Goal: Find specific page/section: Find specific page/section

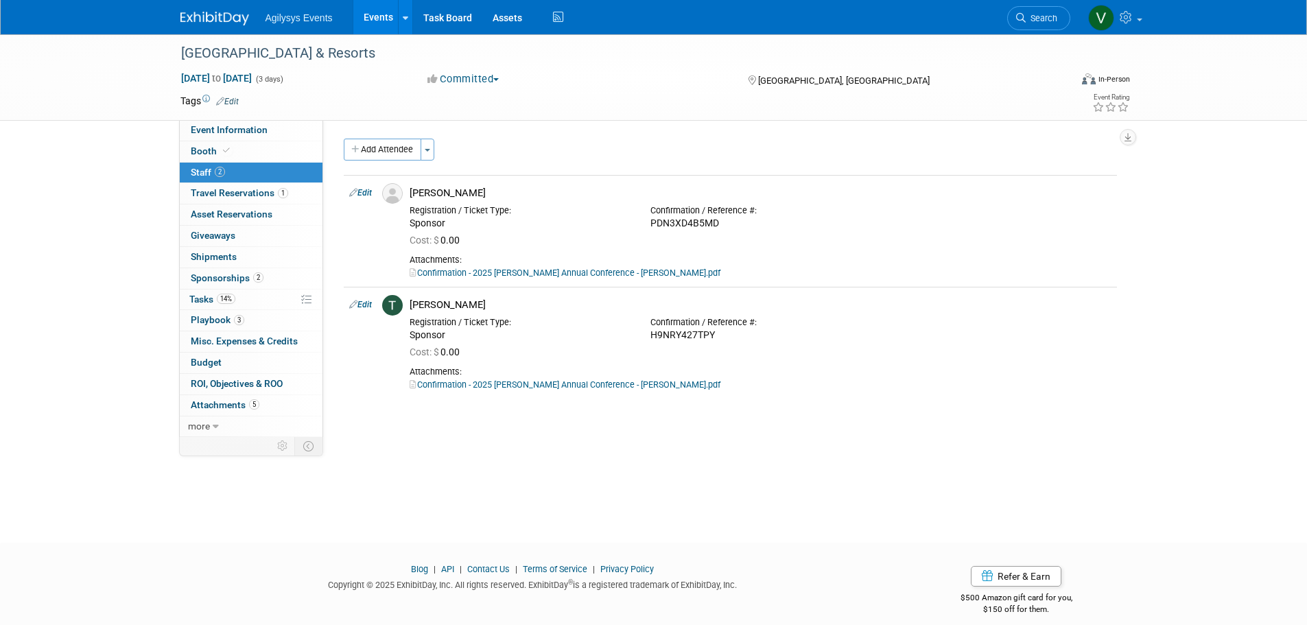
click at [218, 17] on img at bounding box center [214, 19] width 69 height 14
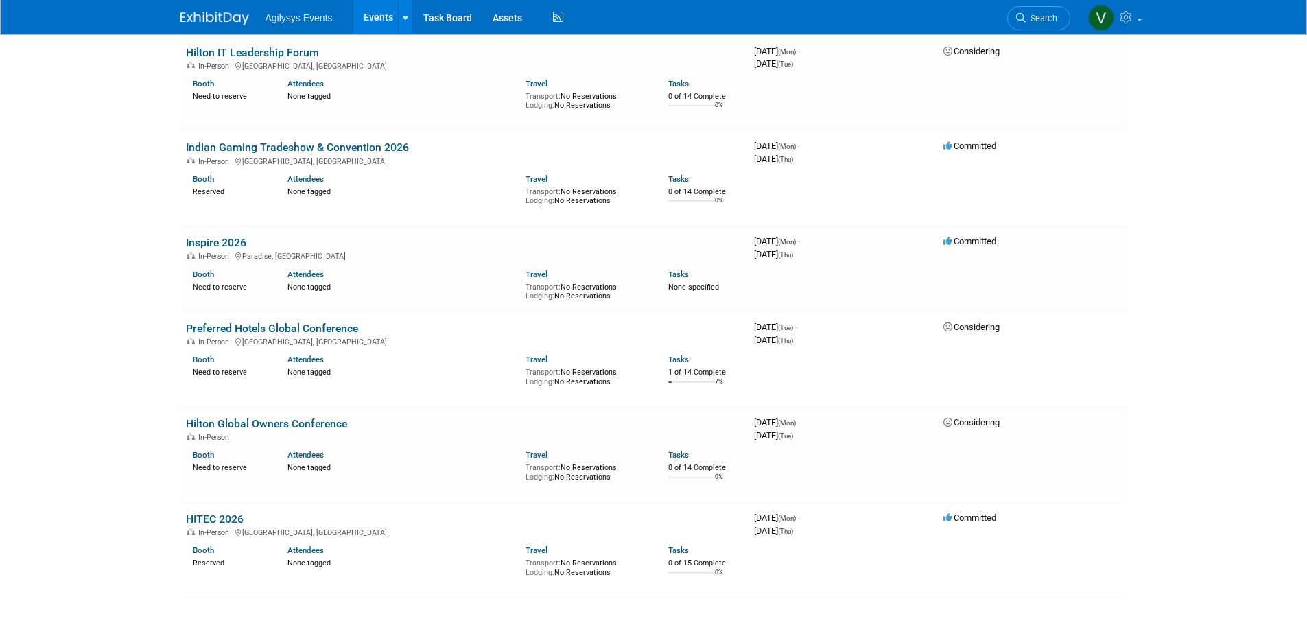
scroll to position [5309, 0]
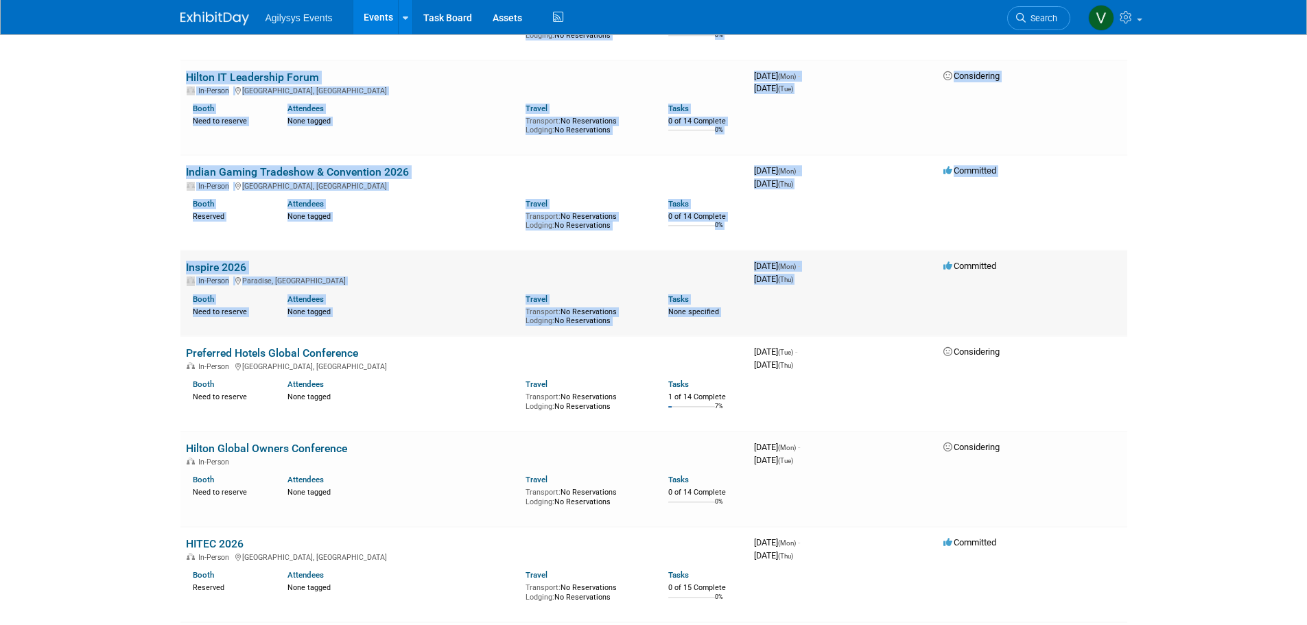
drag, startPoint x: 167, startPoint y: 166, endPoint x: 949, endPoint y: 188, distance: 782.0
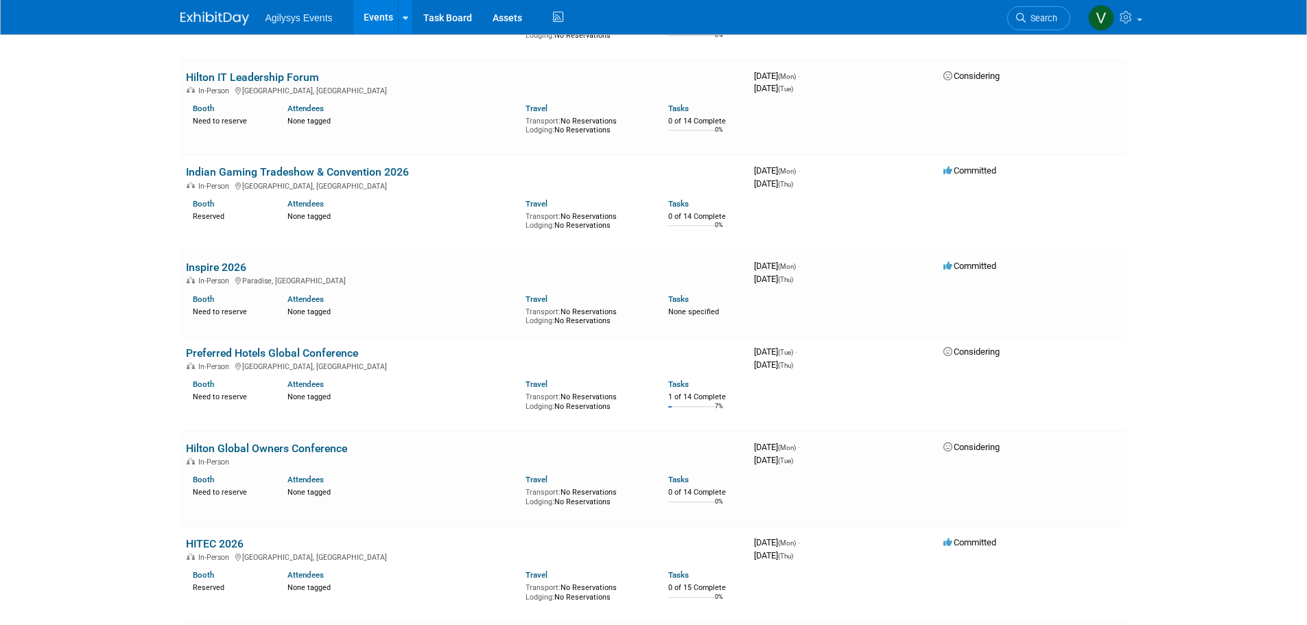
click at [191, 261] on link "Inspire 2026" at bounding box center [216, 267] width 60 height 13
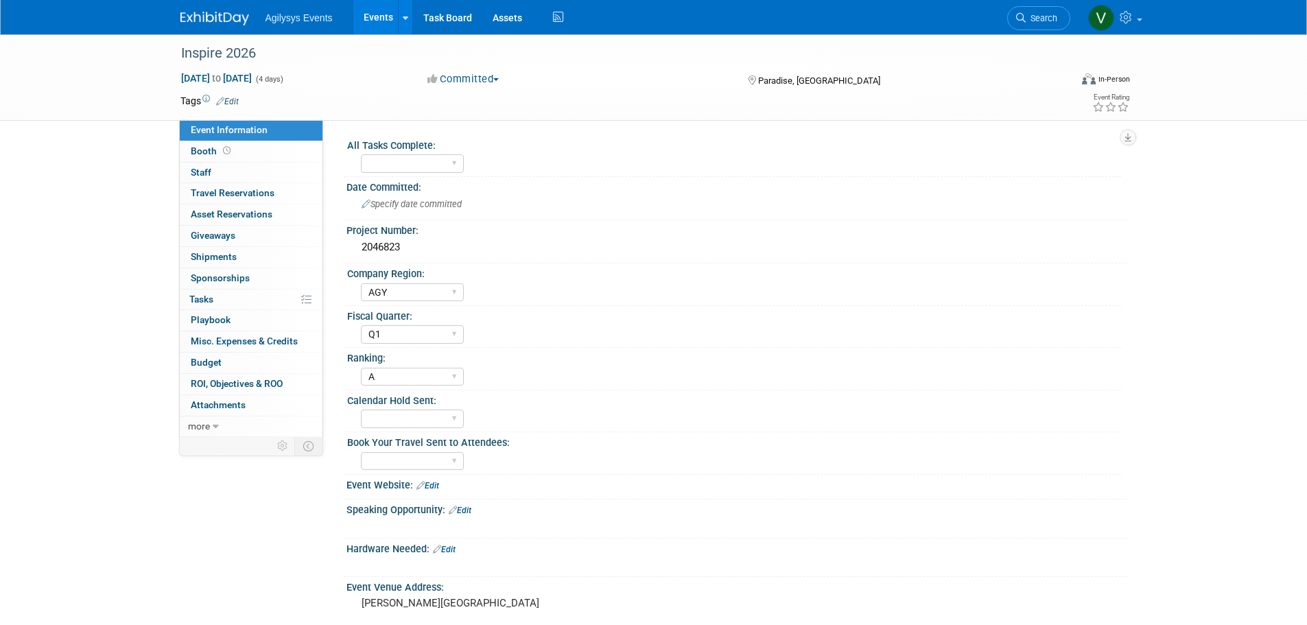
select select "AGY"
select select "Q1"
select select "A"
drag, startPoint x: 176, startPoint y: 53, endPoint x: 810, endPoint y: 73, distance: 633.8
click at [866, 79] on div "Inspire 2026 Apr 20, 2026 to Apr 23, 2026 (4 days) Apr 20, 2026 to Apr 23, 2026…" at bounding box center [654, 77] width 968 height 86
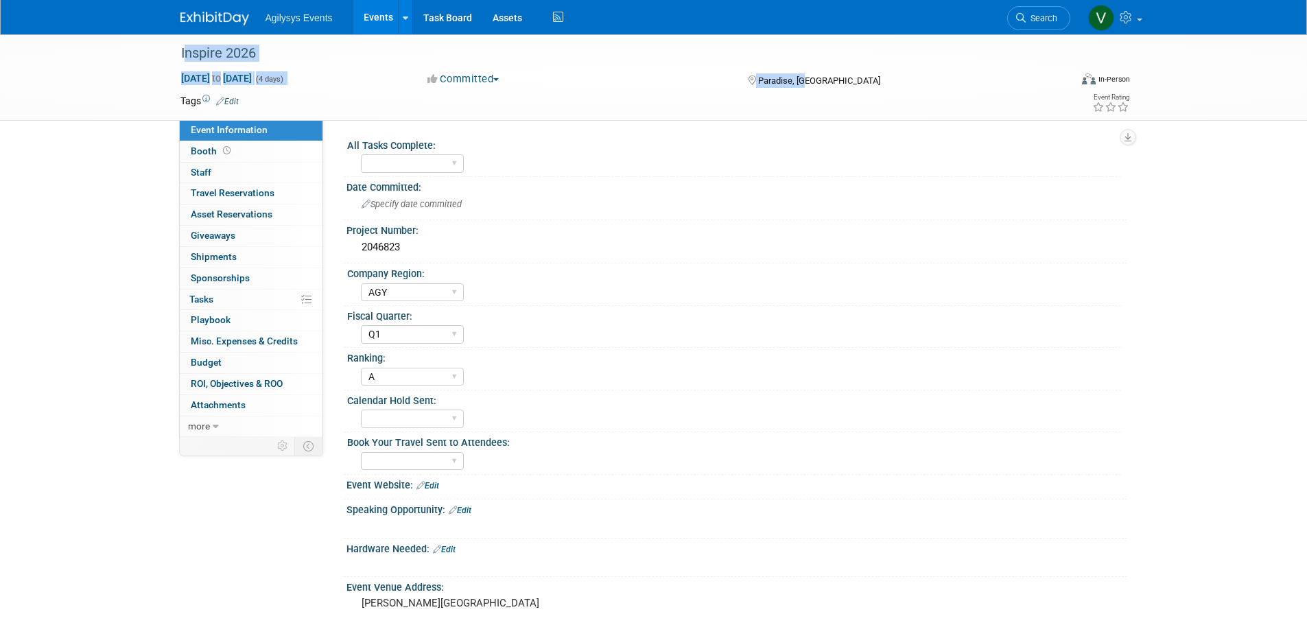
copy div "Inspire 2026 Apr 20, 2026 to Apr 23, 2026 (4 days) Committed Committed Consider…"
click at [319, 16] on span "Agilysys Events" at bounding box center [299, 17] width 67 height 11
click at [212, 23] on img at bounding box center [214, 19] width 69 height 14
